Goal: Information Seeking & Learning: Understand process/instructions

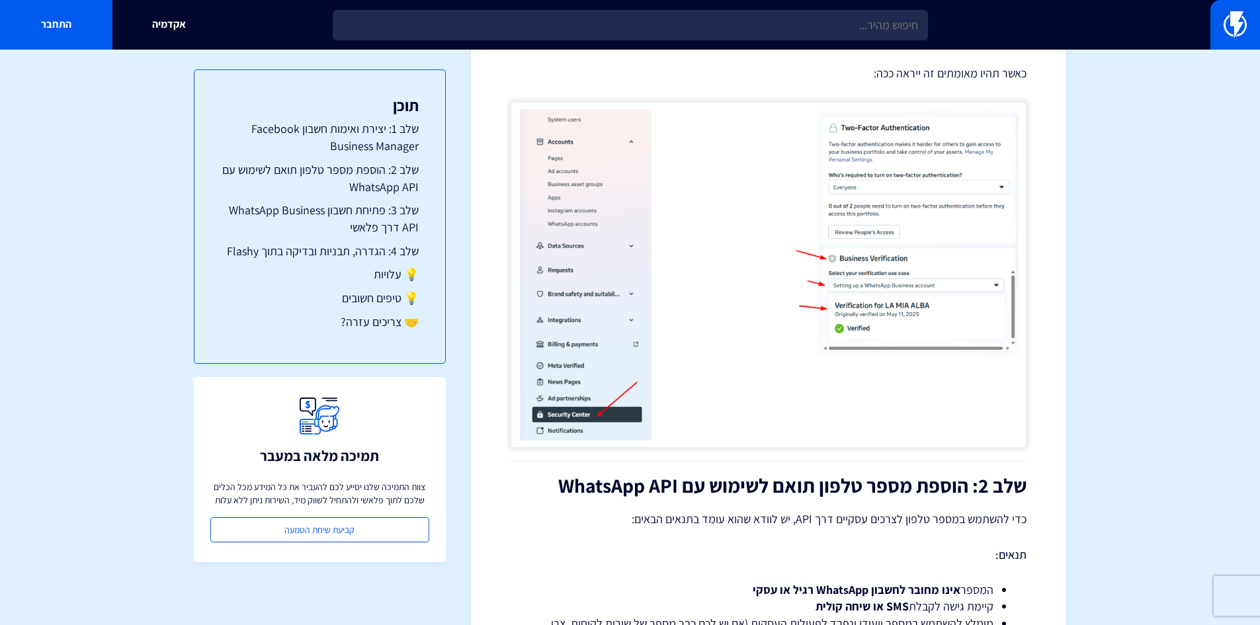
scroll to position [1124, 0]
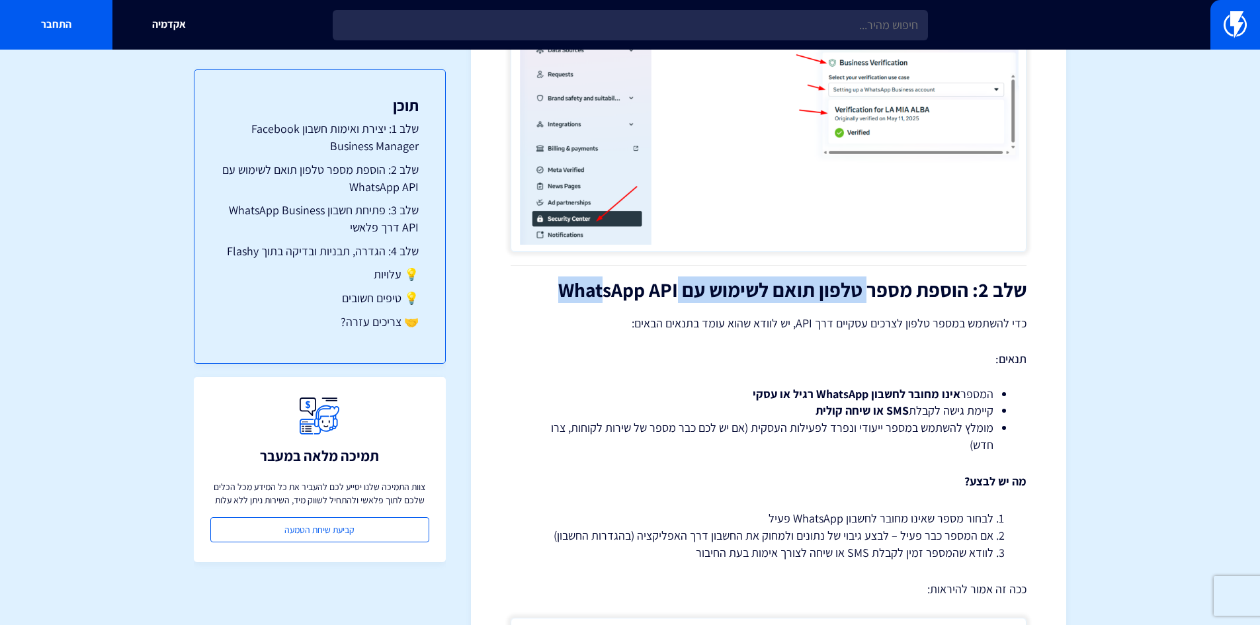
drag, startPoint x: 868, startPoint y: 289, endPoint x: 599, endPoint y: 301, distance: 269.4
click at [601, 301] on h2 "שלב 2: הוספת מספר טלפון תואם לשימוש עם WhatsApp API" at bounding box center [768, 290] width 516 height 22
click at [553, 294] on h2 "שלב 2: הוספת מספר טלפון תואם לשימוש עם WhatsApp API" at bounding box center [768, 290] width 516 height 22
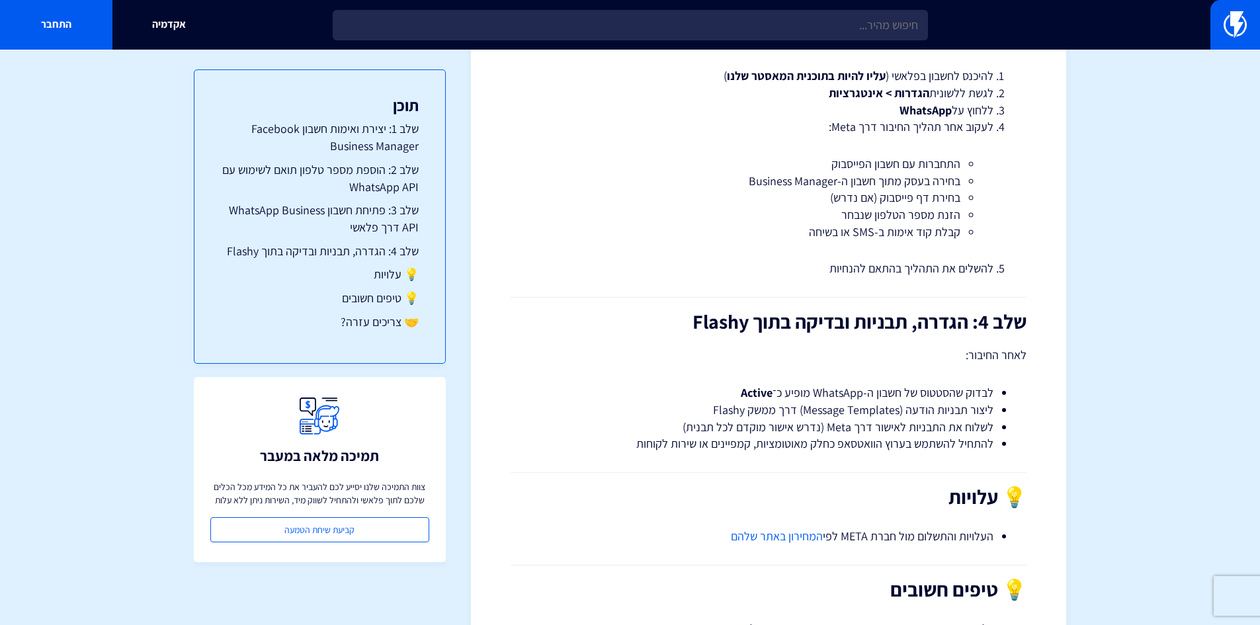
scroll to position [2248, 0]
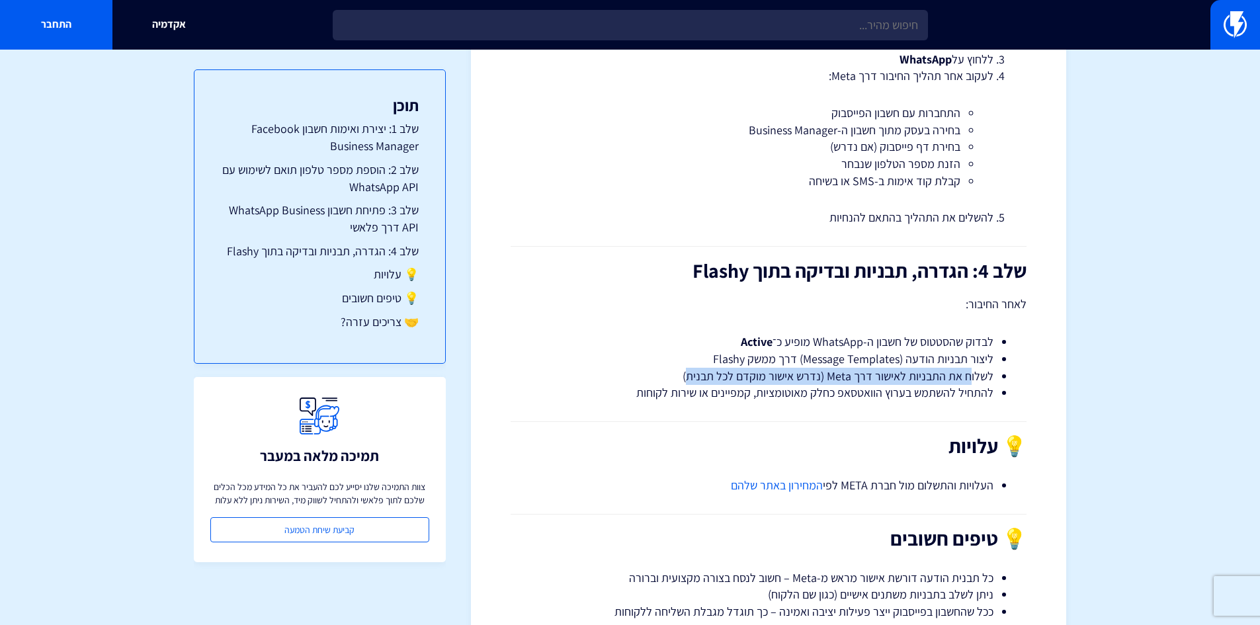
drag, startPoint x: 973, startPoint y: 373, endPoint x: 694, endPoint y: 382, distance: 278.5
click at [694, 382] on li "לשלוח את התבניות לאישור דרך Meta (נדרש אישור מוקדם לכל תבנית)" at bounding box center [768, 376] width 450 height 17
drag, startPoint x: 930, startPoint y: 397, endPoint x: 709, endPoint y: 407, distance: 221.7
drag, startPoint x: 660, startPoint y: 407, endPoint x: 745, endPoint y: 432, distance: 88.9
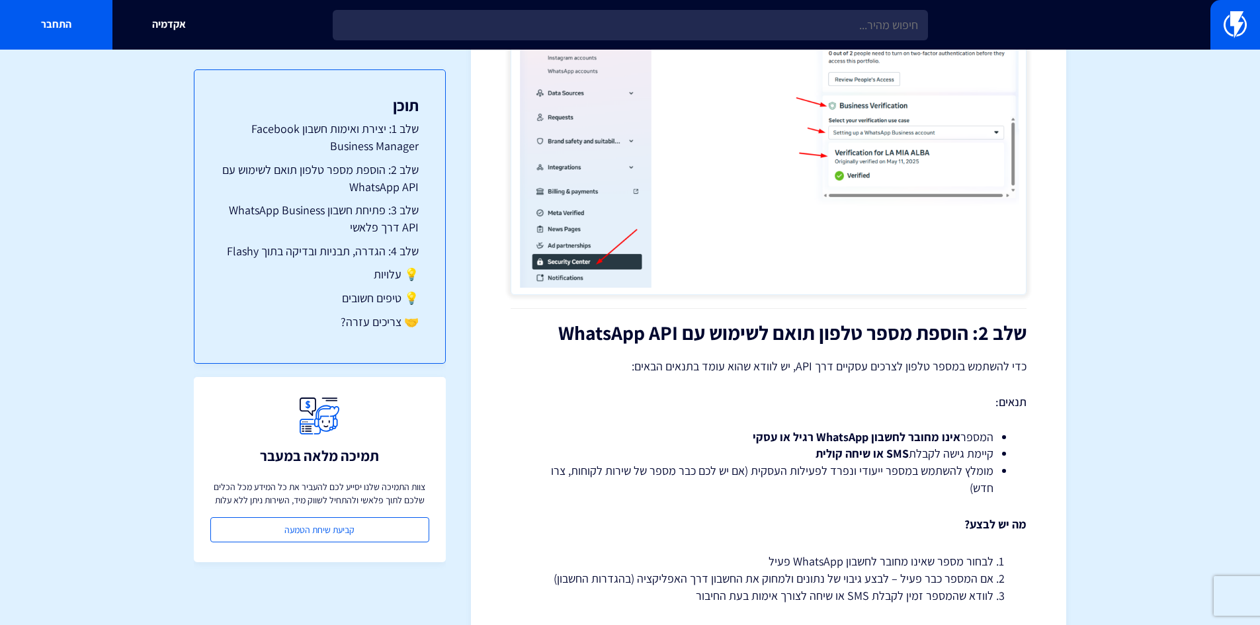
scroll to position [860, 0]
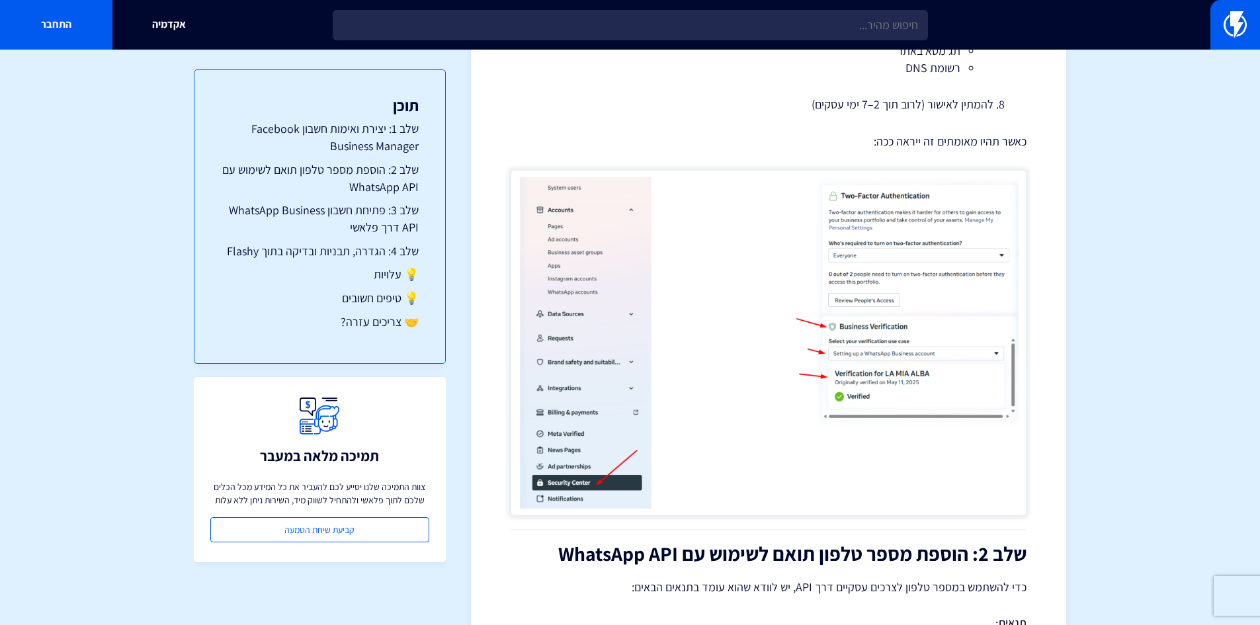
click at [865, 282] on img at bounding box center [768, 343] width 516 height 346
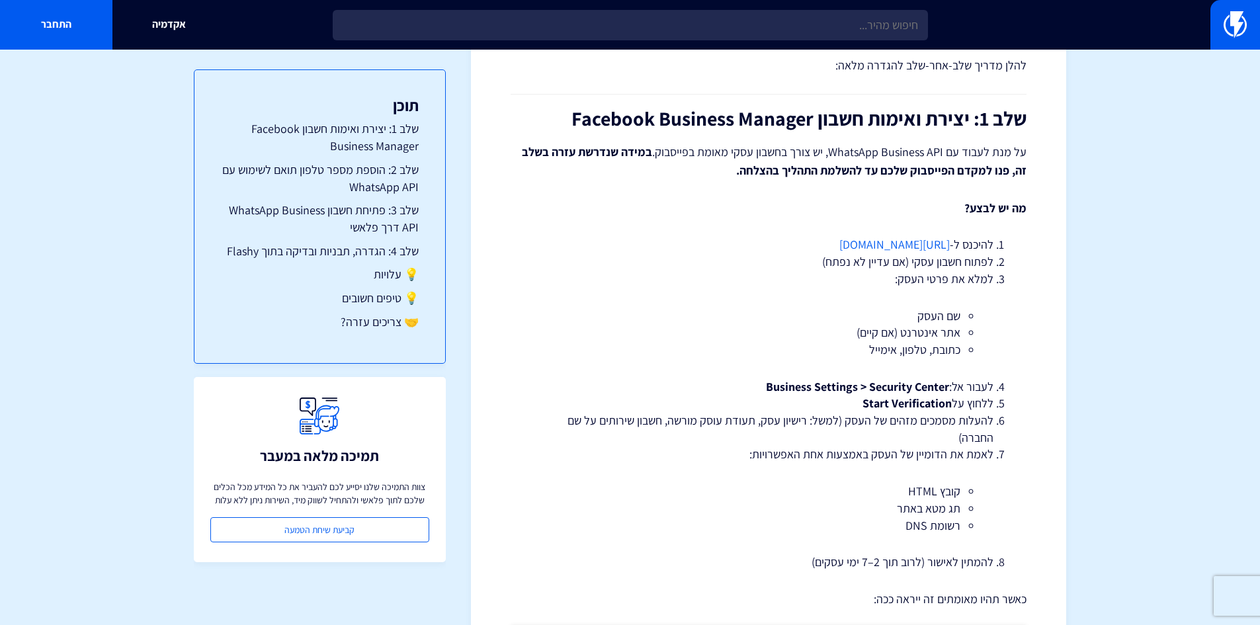
scroll to position [397, 0]
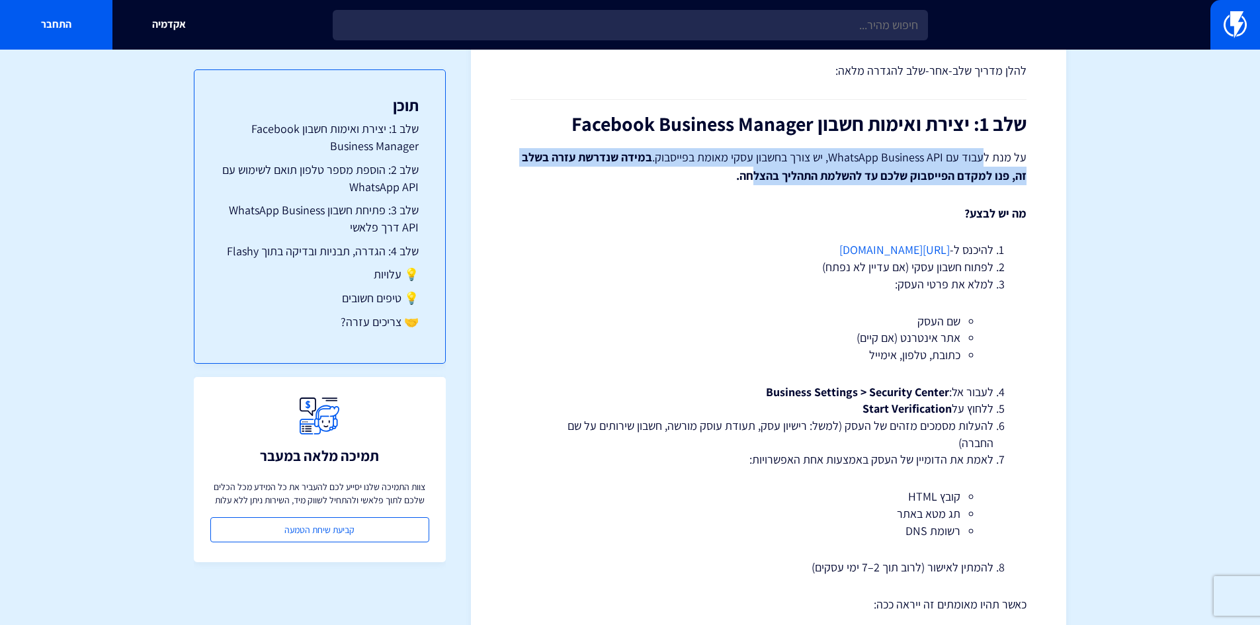
drag, startPoint x: 982, startPoint y: 157, endPoint x: 739, endPoint y: 186, distance: 244.5
click at [756, 182] on p "על מנת לעבוד עם WhatsApp Business API, יש צורך בחשבון עסקי מאומת בפייסבוק. במיד…" at bounding box center [768, 166] width 516 height 37
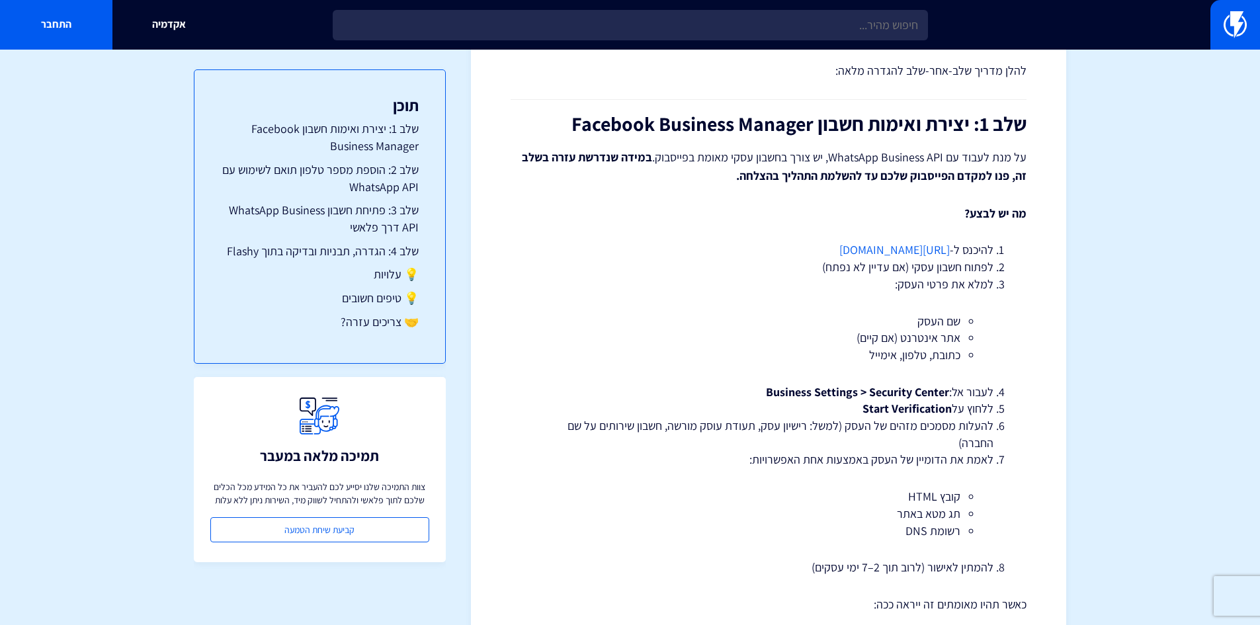
drag, startPoint x: 852, startPoint y: 180, endPoint x: 727, endPoint y: 180, distance: 124.3
click at [728, 180] on p "על מנת לעבוד עם WhatsApp Business API, יש צורך בחשבון עסקי מאומת בפייסבוק. במיד…" at bounding box center [768, 166] width 516 height 37
click at [726, 180] on p "על מנת לעבוד עם WhatsApp Business API, יש צורך בחשבון עסקי מאומת בפייסבוק. במיד…" at bounding box center [768, 166] width 516 height 37
click at [719, 184] on p "על מנת לעבוד עם WhatsApp Business API, יש צורך בחשבון עסקי מאומת בפייסבוק. במיד…" at bounding box center [768, 166] width 516 height 37
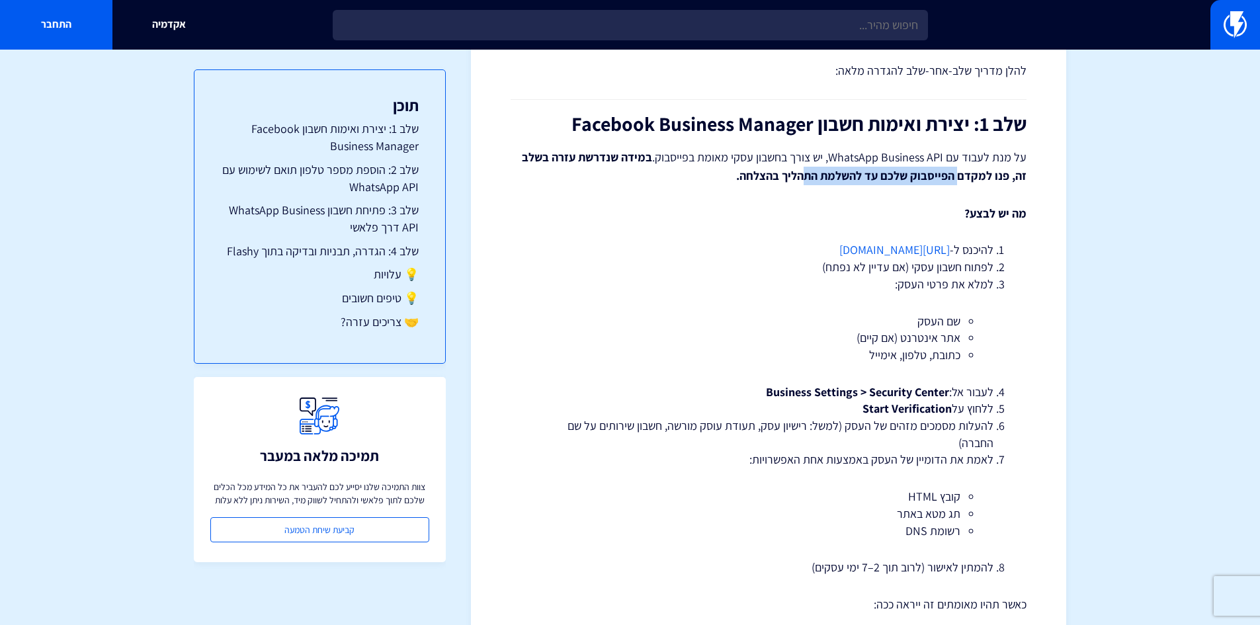
drag, startPoint x: 959, startPoint y: 169, endPoint x: 805, endPoint y: 180, distance: 154.5
click at [805, 180] on strong "במידה שנדרשת עזרה בשלב זה, פנו למקדם הפייסבוק שלכם עד להשלמת התהליך בהצלחה." at bounding box center [774, 166] width 504 height 34
click at [786, 179] on strong "במידה שנדרשת עזרה בשלב זה, פנו למקדם הפייסבוק שלכם עד להשלמת התהליך בהצלחה." at bounding box center [774, 166] width 504 height 34
click at [745, 182] on strong "במידה שנדרשת עזרה בשלב זה, פנו למקדם הפייסבוק שלכם עד להשלמת התהליך בהצלחה." at bounding box center [774, 166] width 504 height 34
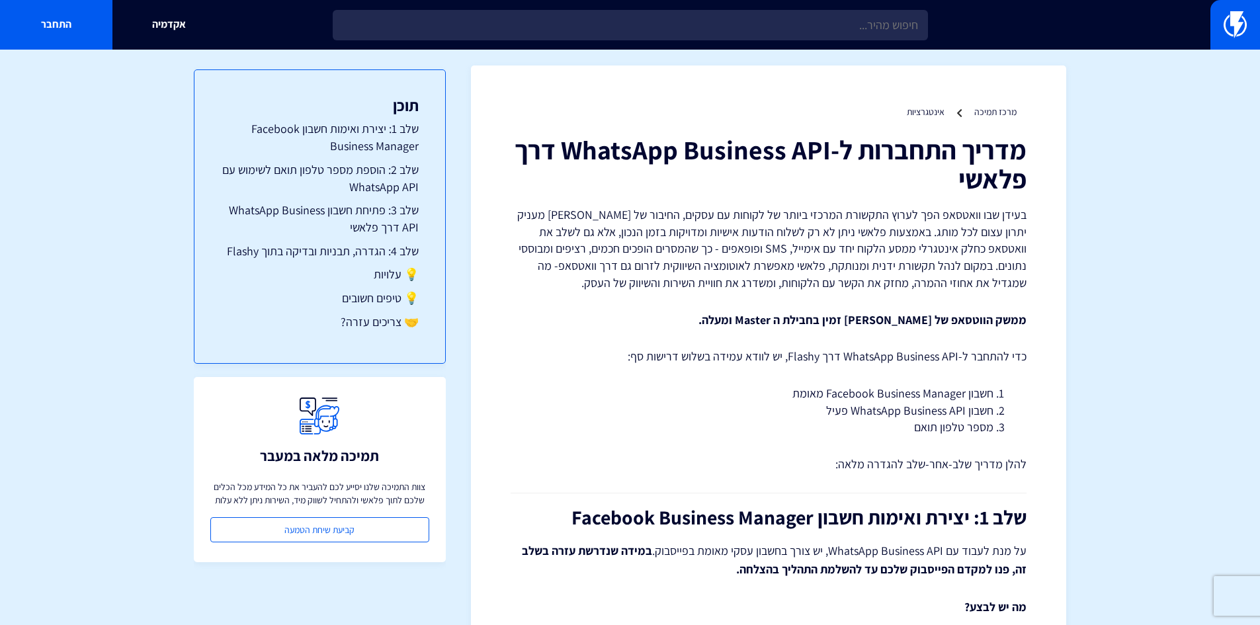
scroll to position [0, 0]
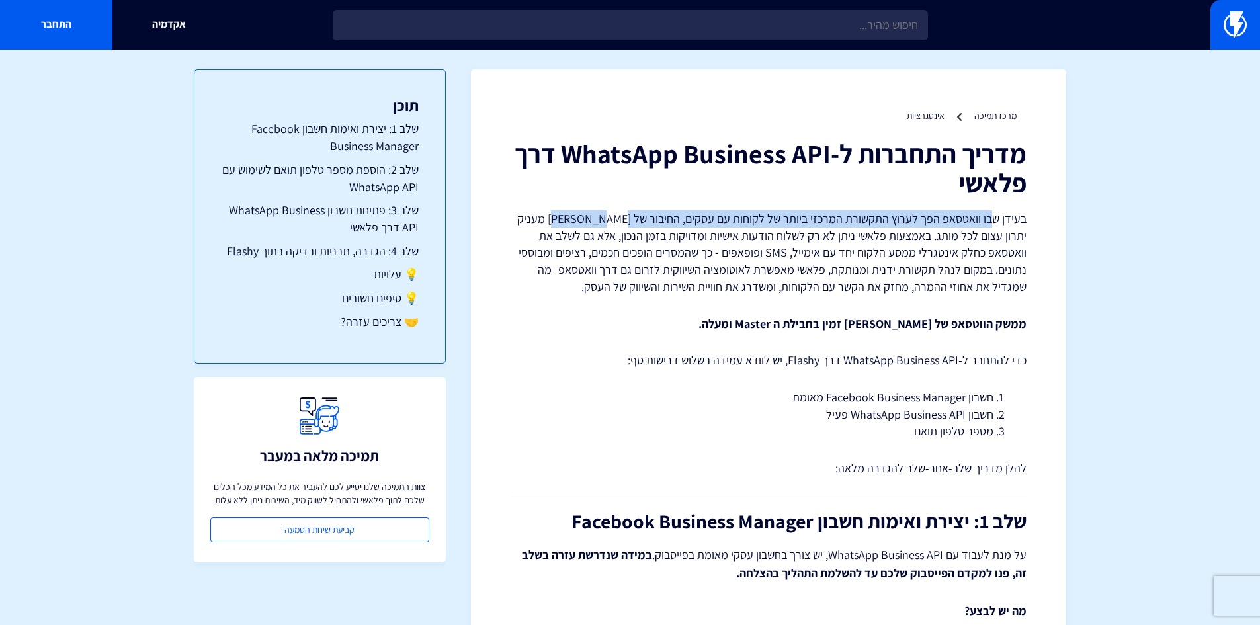
drag, startPoint x: 996, startPoint y: 219, endPoint x: 592, endPoint y: 212, distance: 403.4
click at [592, 212] on p "בעידן שבו וואטסאפ הפך לערוץ התקשורת המרכזי ביותר של לקוחות עם עסקים, החיבור של …" at bounding box center [768, 252] width 516 height 85
click at [393, 274] on link "💡 עלויות" at bounding box center [320, 274] width 198 height 17
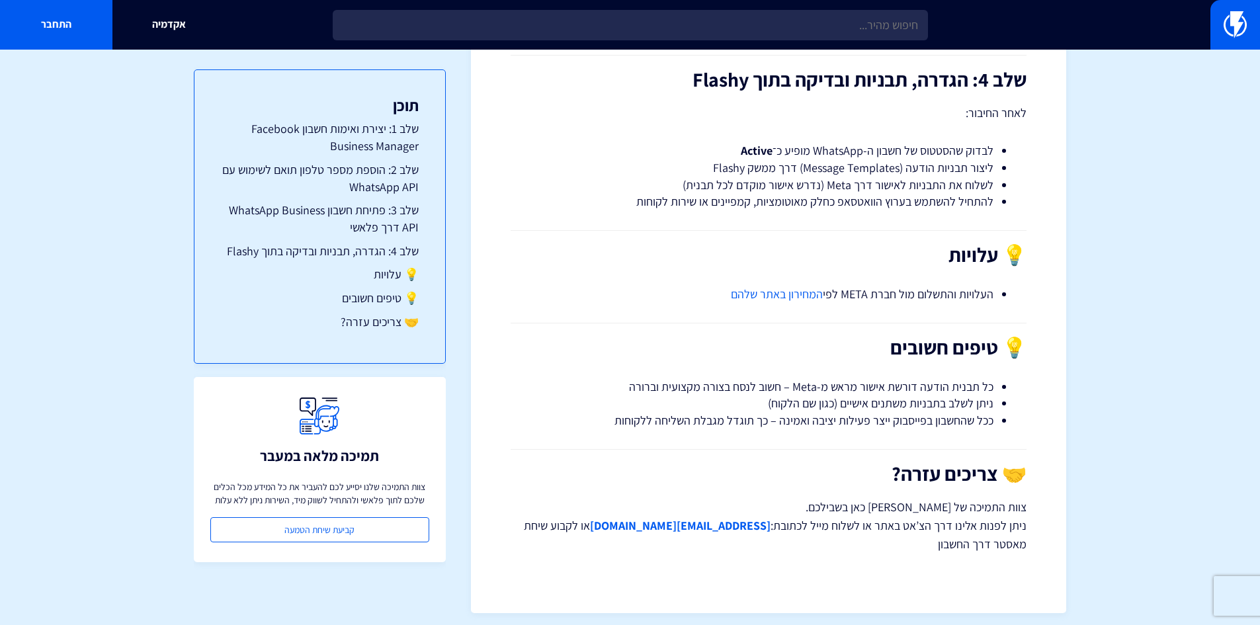
scroll to position [2447, 0]
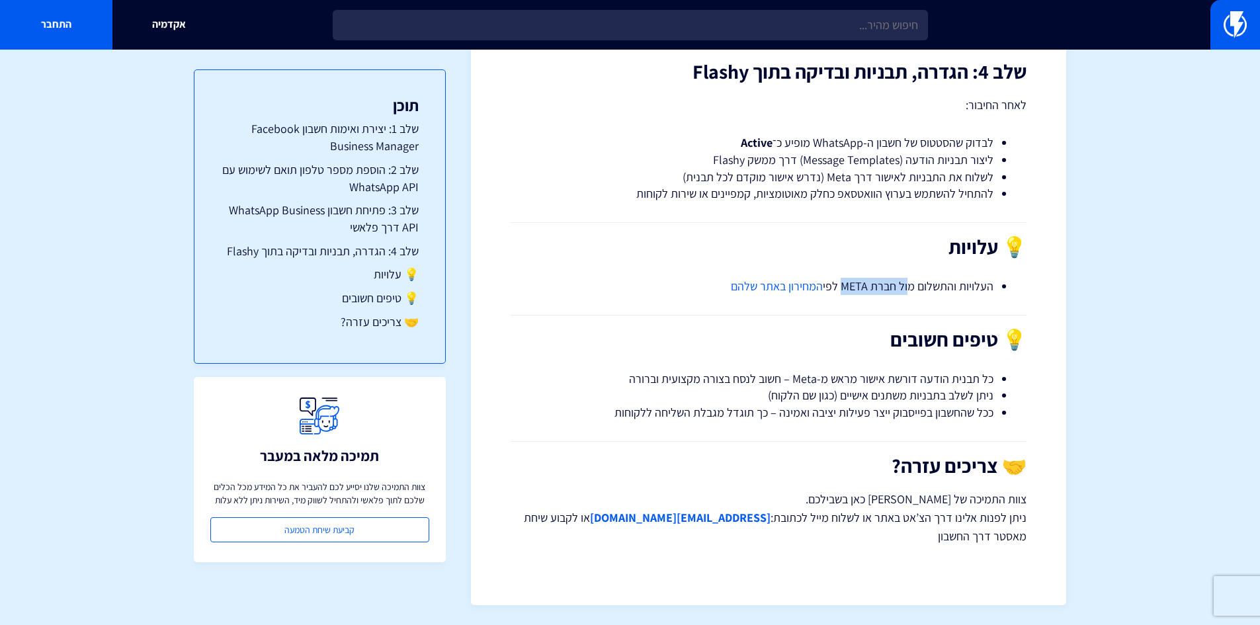
drag, startPoint x: 908, startPoint y: 285, endPoint x: 844, endPoint y: 293, distance: 64.0
click at [844, 293] on li "העלויות והתשלום מול חברת META לפי המחירון באתר שלהם" at bounding box center [768, 286] width 450 height 17
click at [761, 284] on link "המחירון באתר שלהם" at bounding box center [777, 285] width 92 height 15
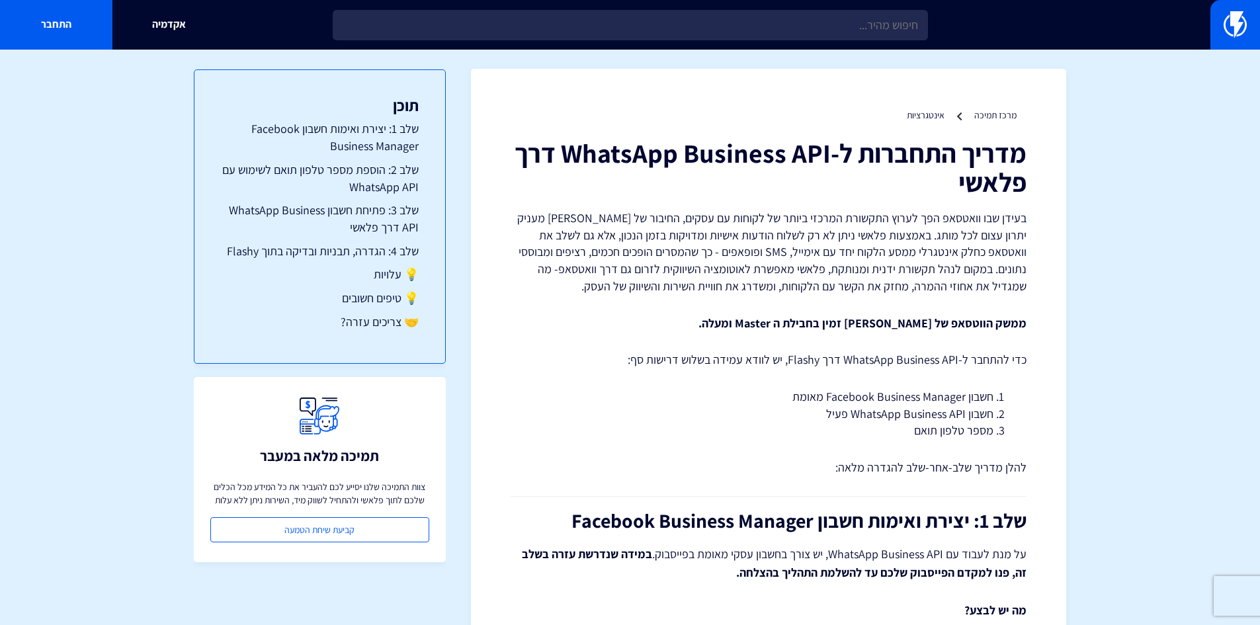
scroll to position [0, 0]
click at [169, 19] on link "אקדמיה" at bounding box center [168, 25] width 112 height 50
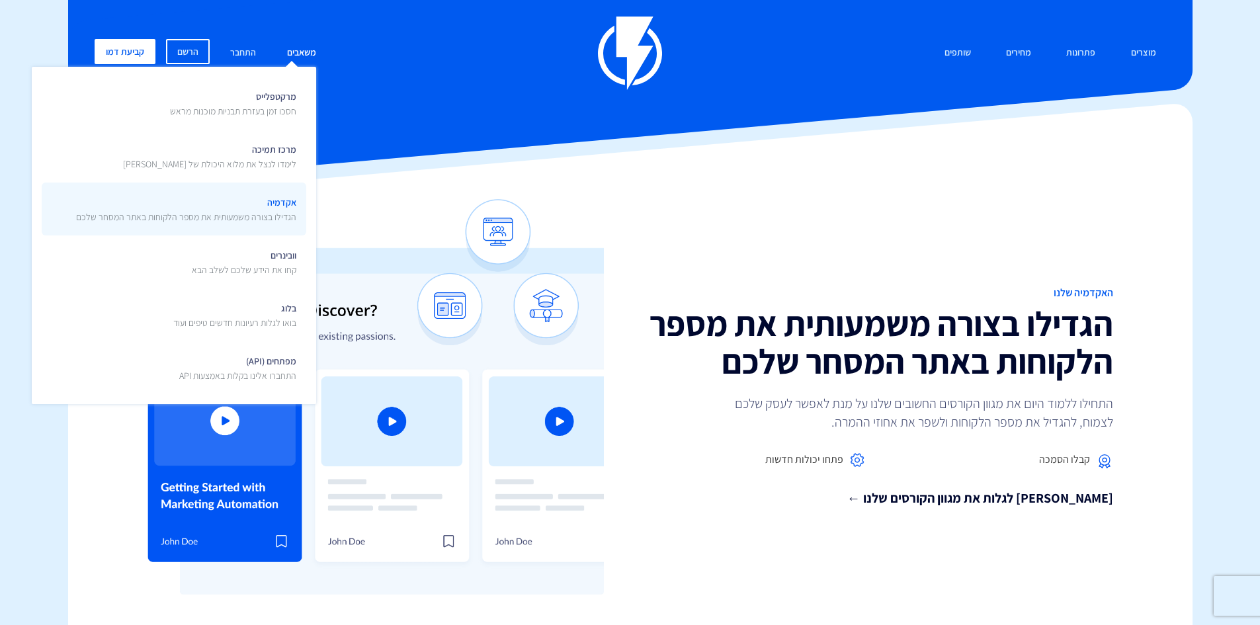
click at [247, 198] on span "אקדמיה הגדילו בצורה משמעותית את מספר הלקוחות באתר המסחר שלכם" at bounding box center [186, 207] width 220 height 31
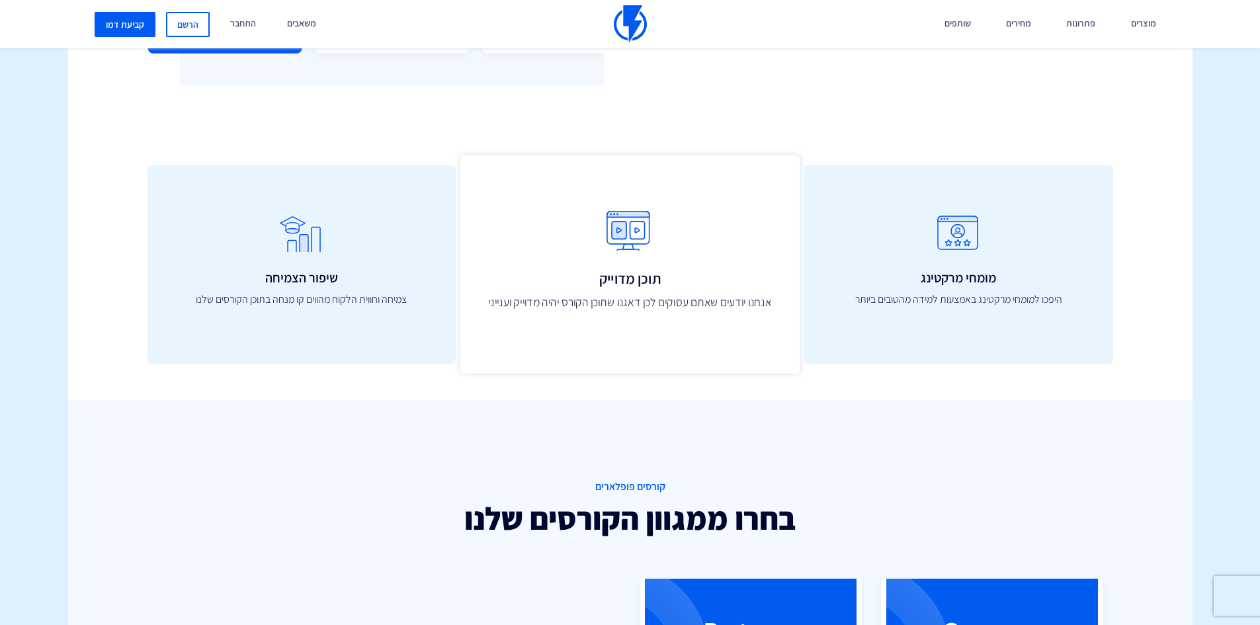
scroll to position [463, 0]
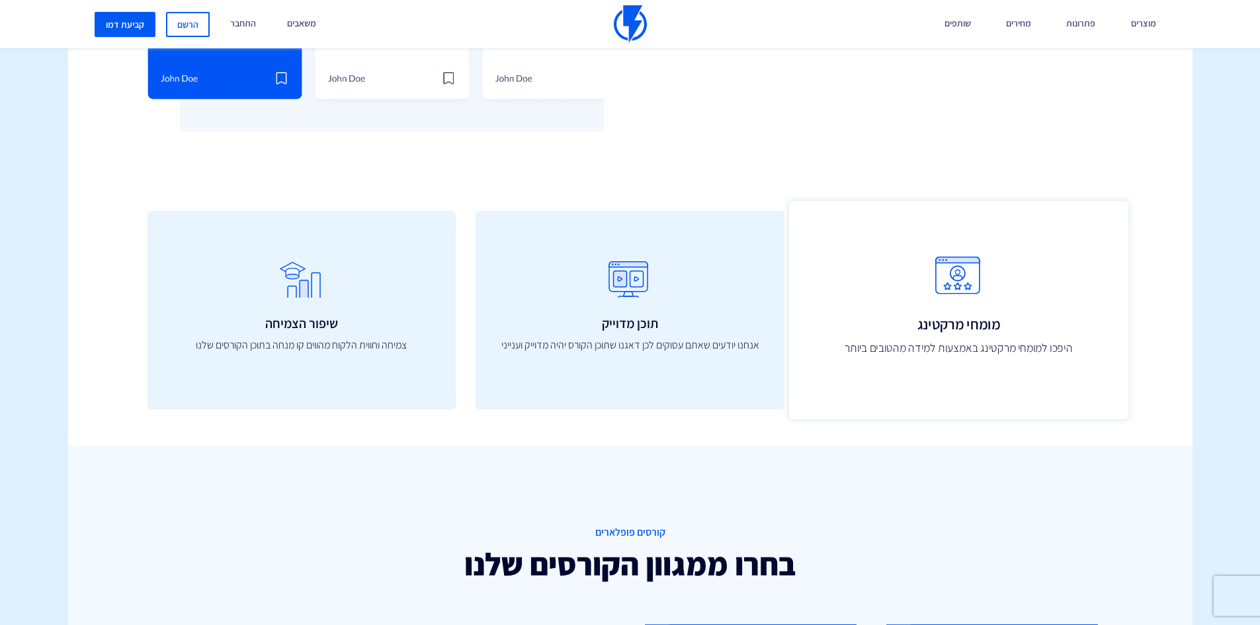
click at [985, 298] on icon at bounding box center [958, 283] width 310 height 53
click at [920, 276] on icon at bounding box center [958, 283] width 310 height 53
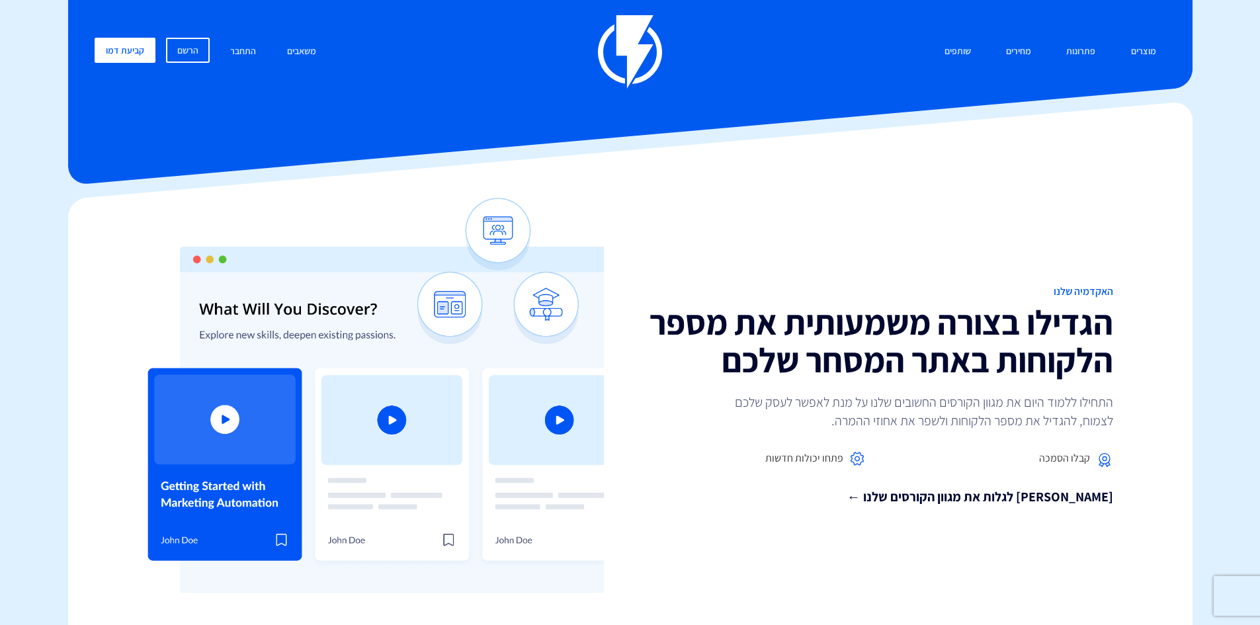
scroll to position [0, 0]
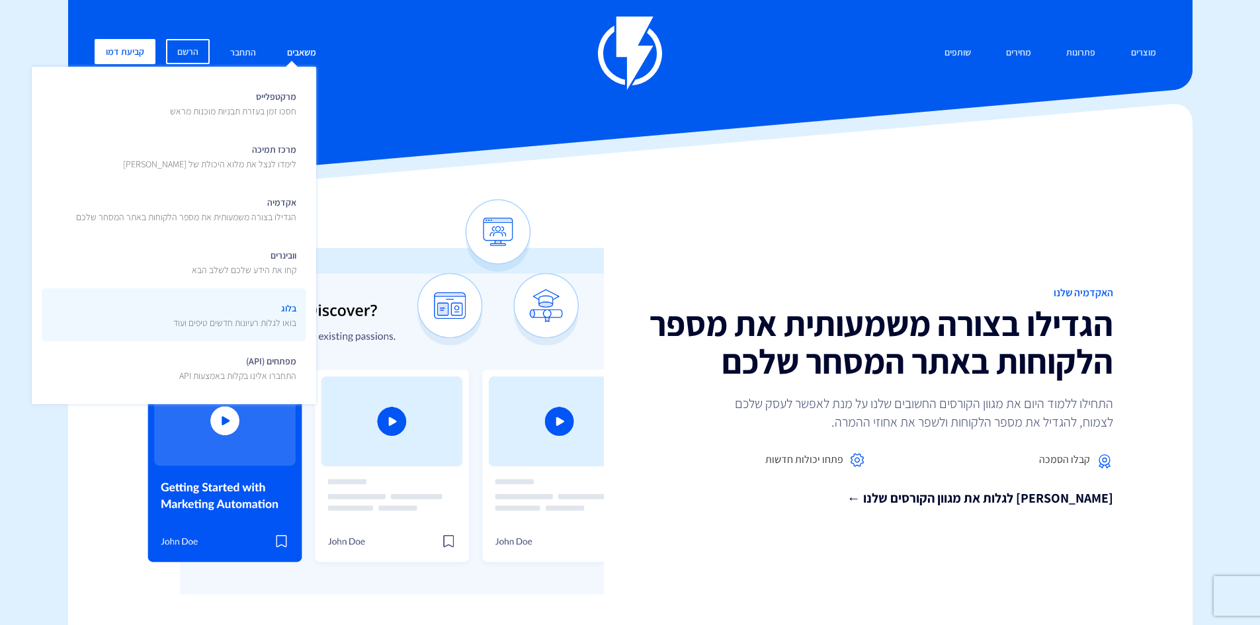
click at [266, 316] on p "בואו לגלות רעיונות חדשים טיפים ועוד" at bounding box center [234, 322] width 123 height 13
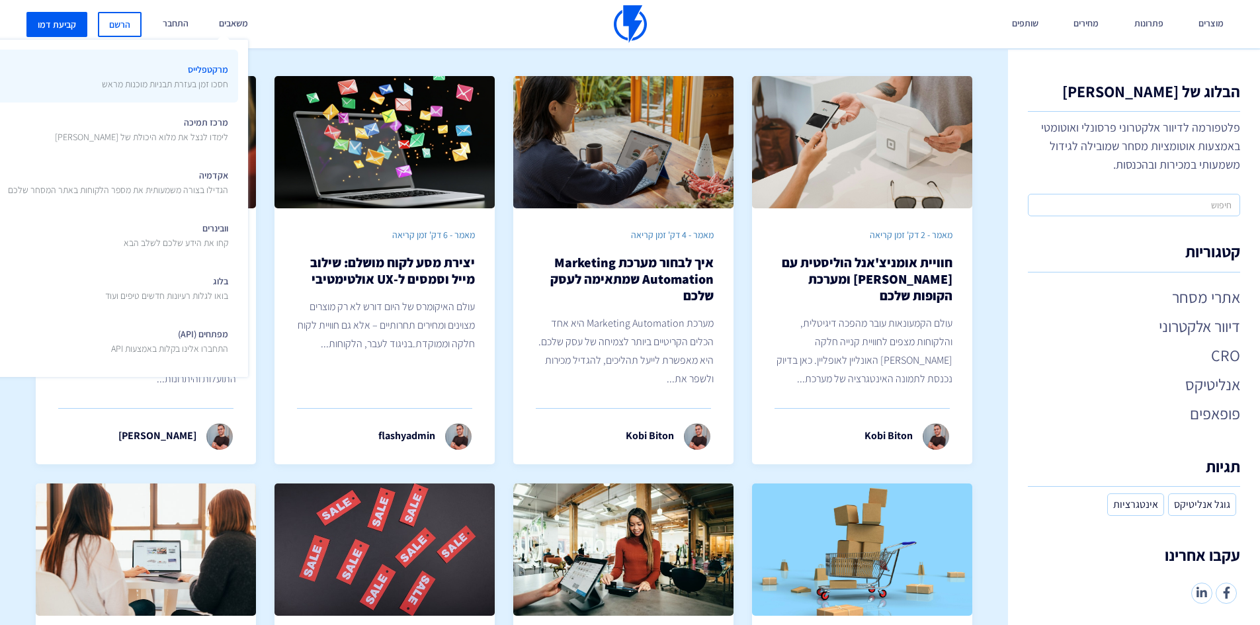
click at [215, 77] on span "מרקטפלייס חסכו זמן בעזרת תבניות מוכנות מראש" at bounding box center [165, 75] width 126 height 31
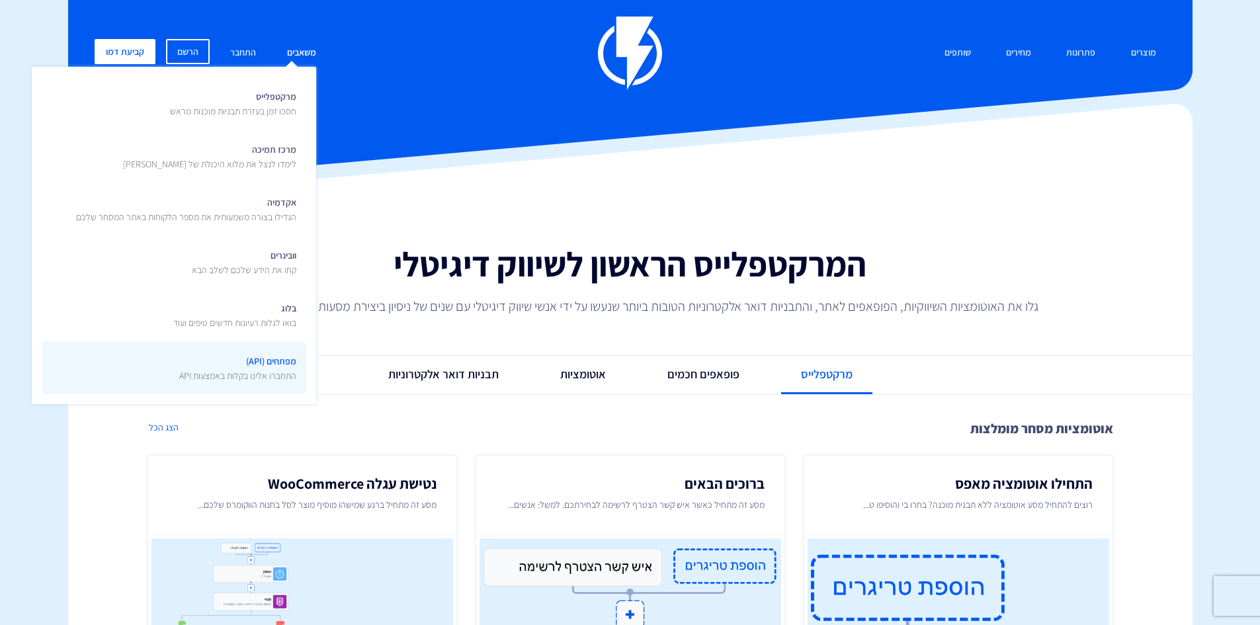
click at [261, 364] on span "מפתחים (API) התחברו אלינו בקלות באמצעות API" at bounding box center [237, 366] width 117 height 31
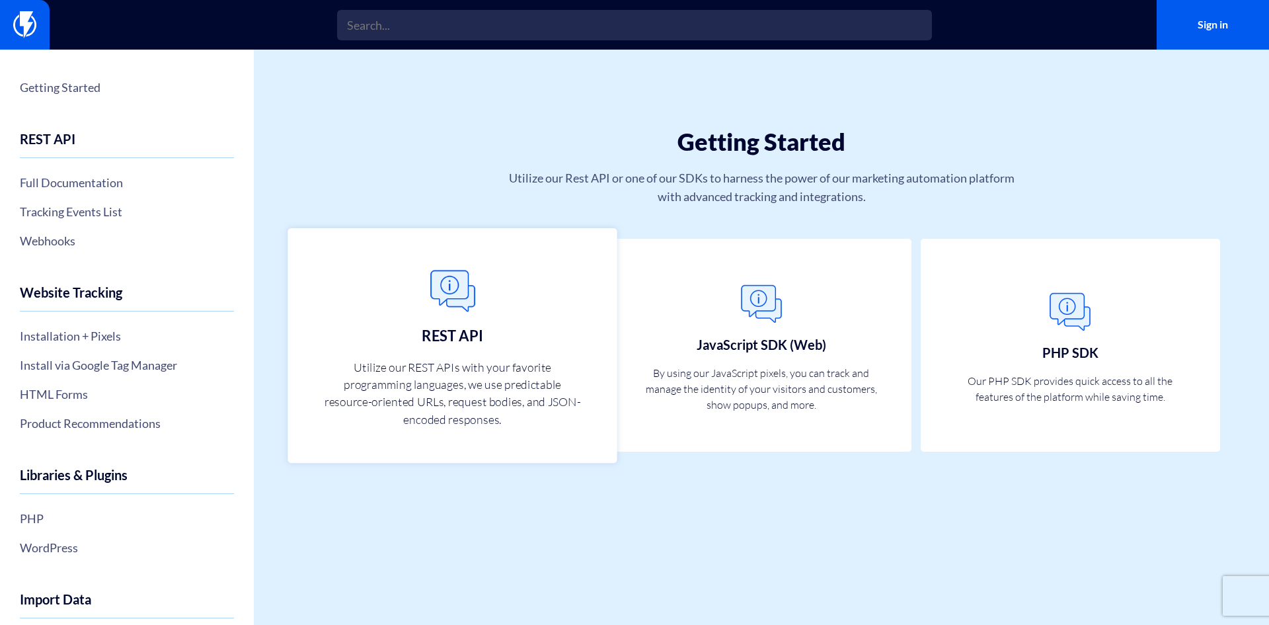
click at [467, 309] on img at bounding box center [453, 291] width 58 height 58
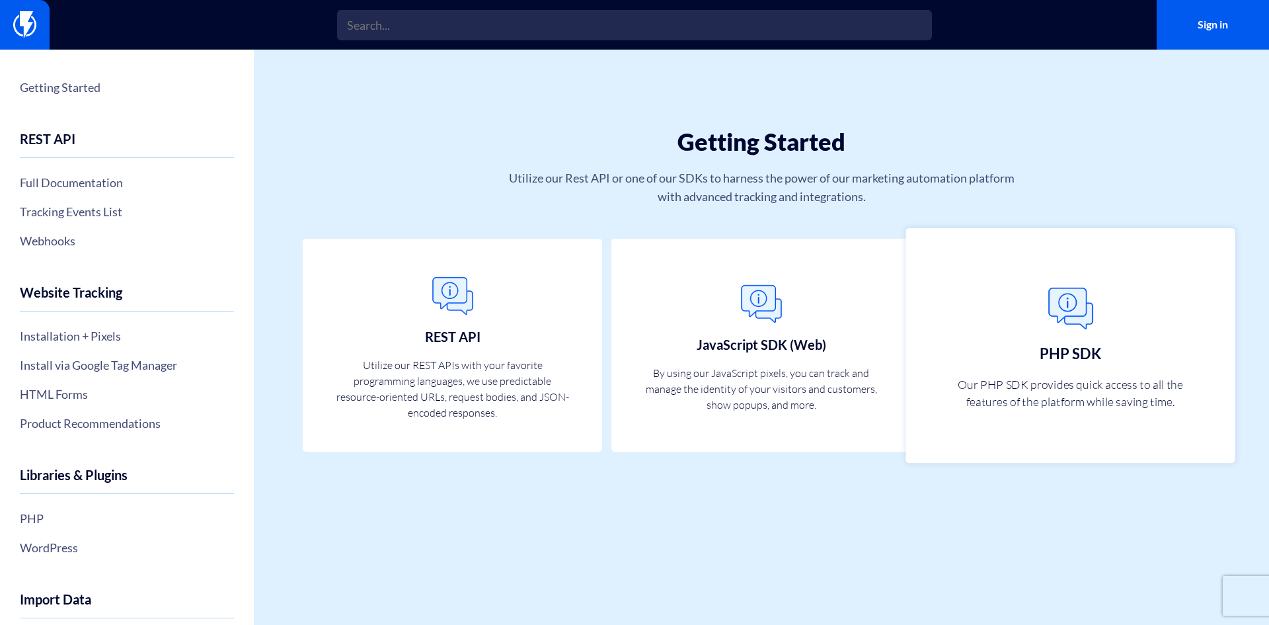
click at [1111, 377] on p "Our PHP SDK provides quick access to all the features of the platform while sav…" at bounding box center [1070, 393] width 261 height 35
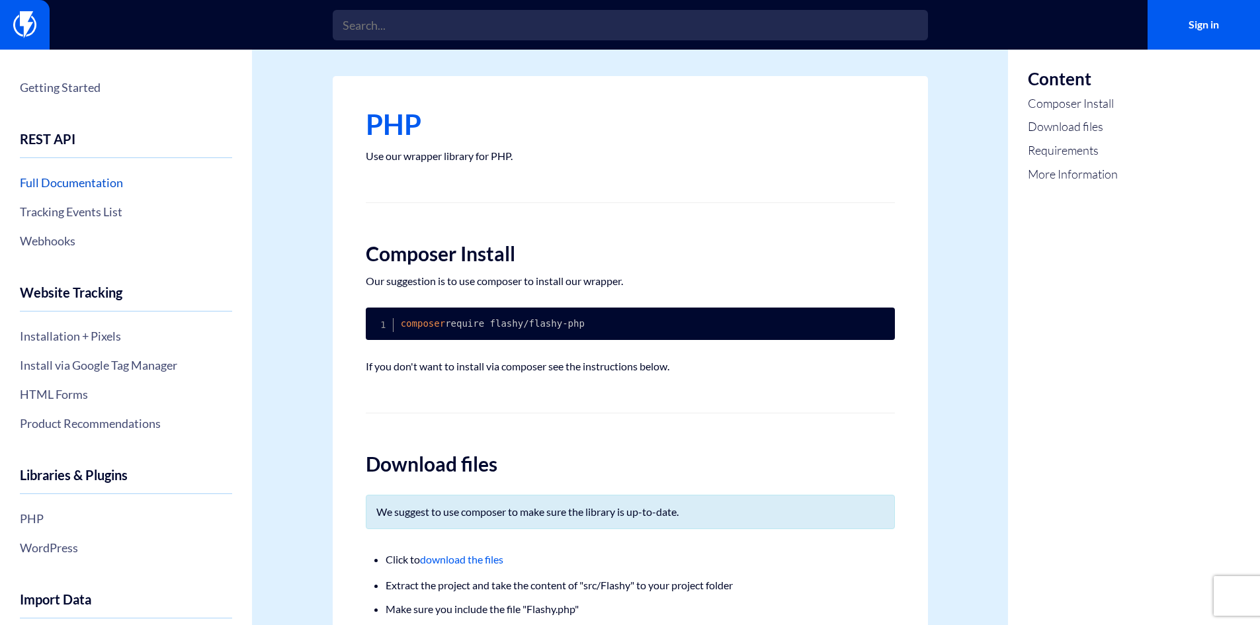
click at [64, 183] on link "Full Documentation" at bounding box center [126, 182] width 212 height 22
